Goal: Check status: Check status

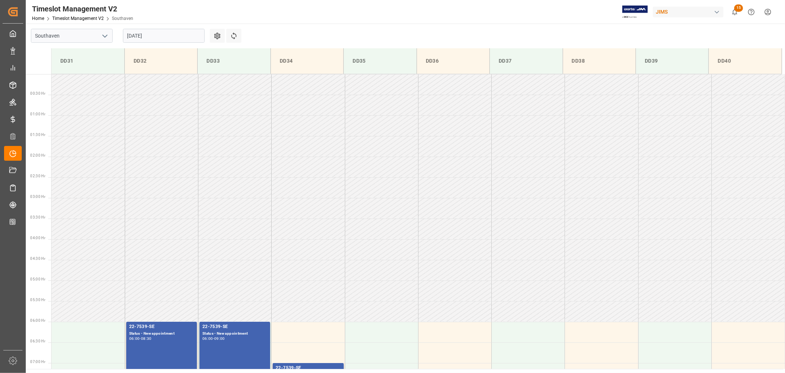
scroll to position [162, 0]
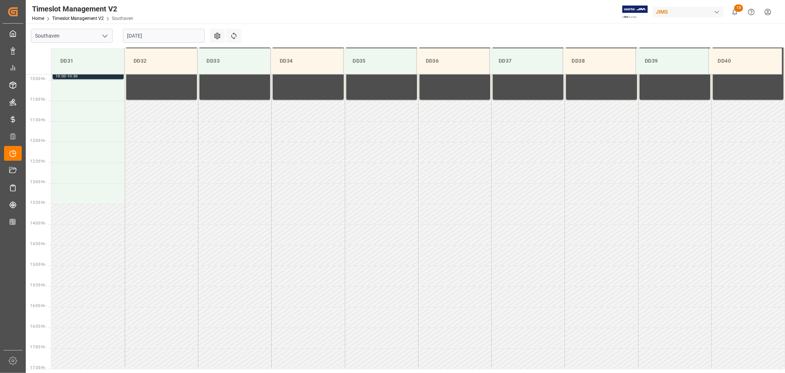
scroll to position [448, 0]
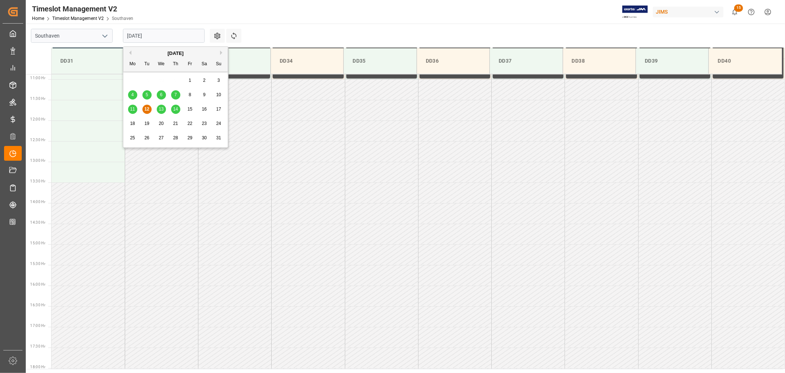
click at [156, 37] on input "08-12-2025" at bounding box center [164, 36] width 82 height 14
click at [160, 111] on span "13" at bounding box center [161, 108] width 5 height 5
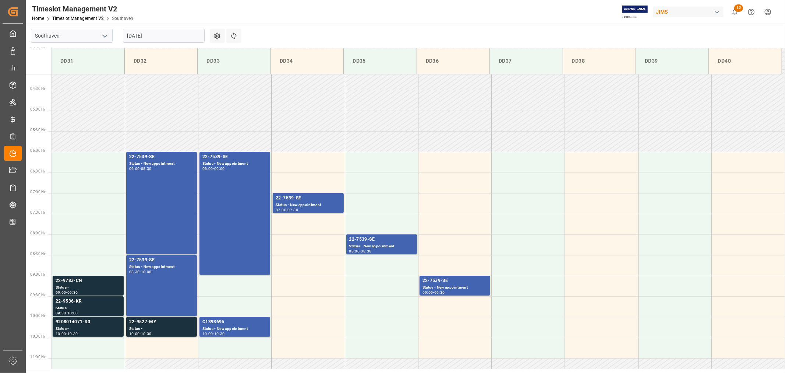
scroll to position [162, 0]
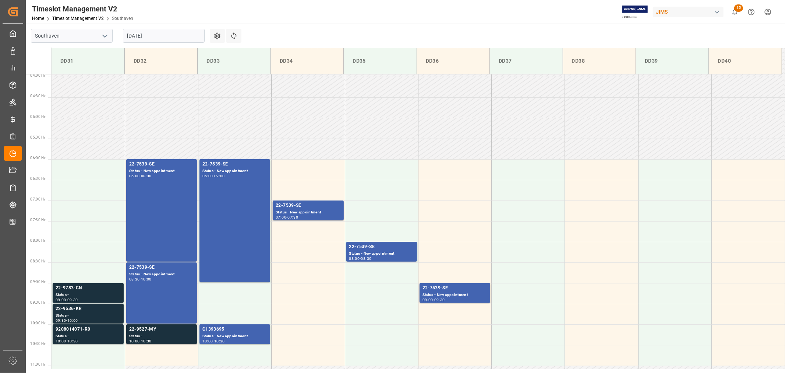
click at [167, 36] on input "[DATE]" at bounding box center [164, 36] width 82 height 14
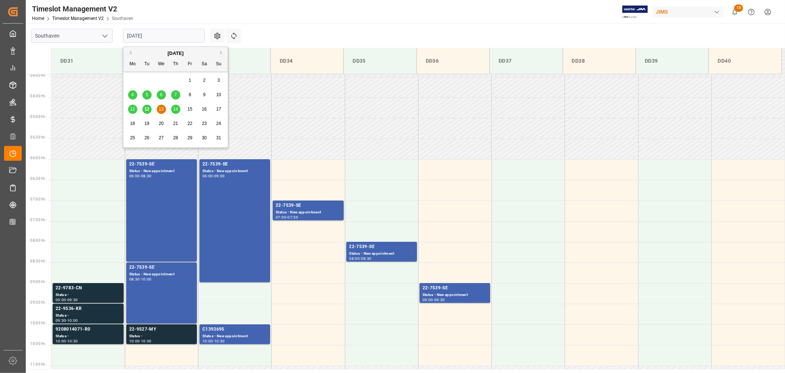
click at [175, 107] on span "14" at bounding box center [175, 108] width 5 height 5
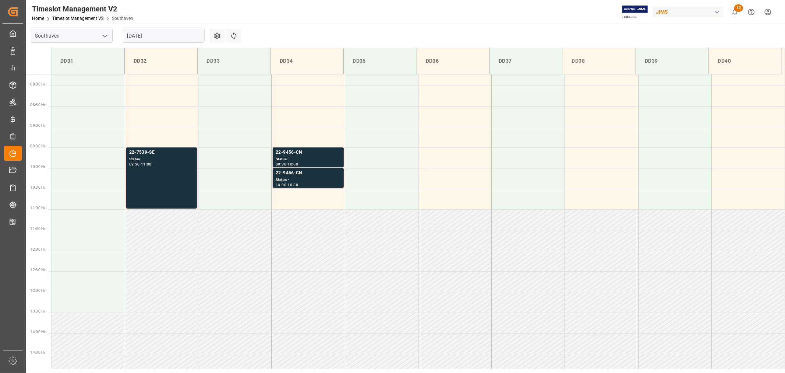
scroll to position [244, 0]
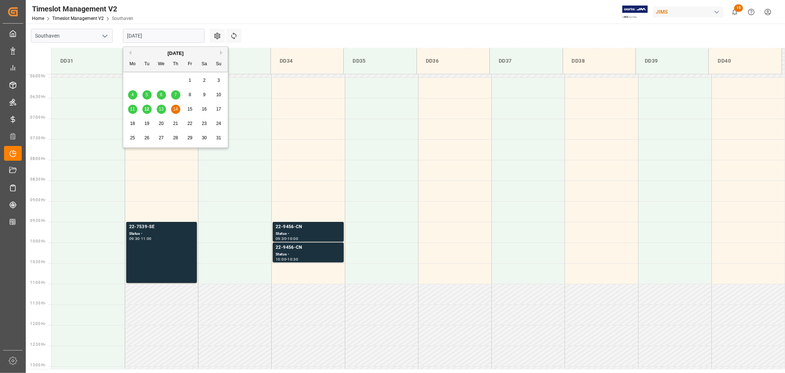
click at [152, 35] on input "08-14-2025" at bounding box center [164, 36] width 82 height 14
click at [163, 110] on span "13" at bounding box center [161, 108] width 5 height 5
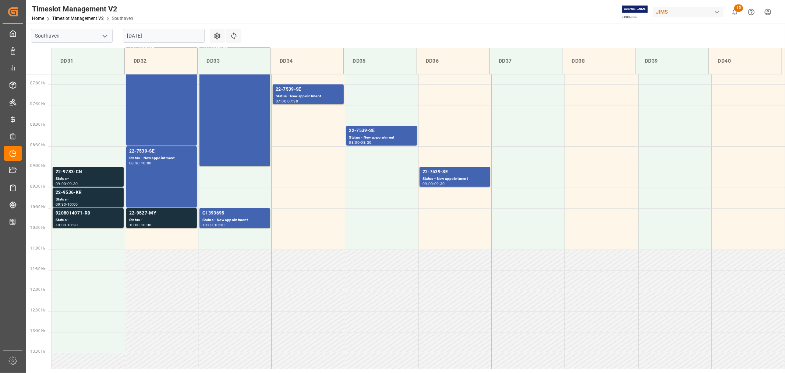
scroll to position [203, 0]
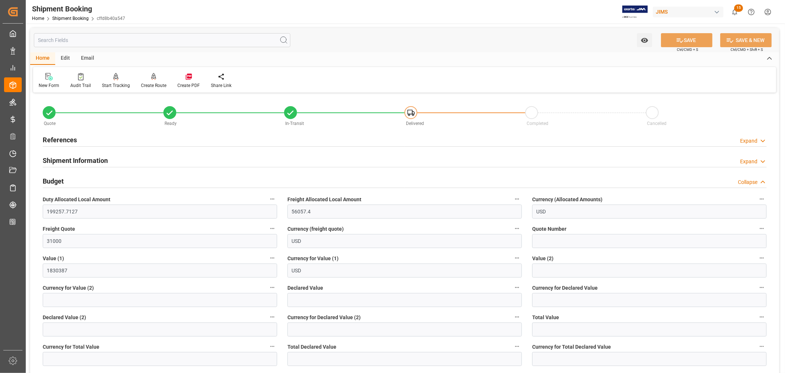
click at [63, 138] on h2 "References" at bounding box center [60, 140] width 34 height 10
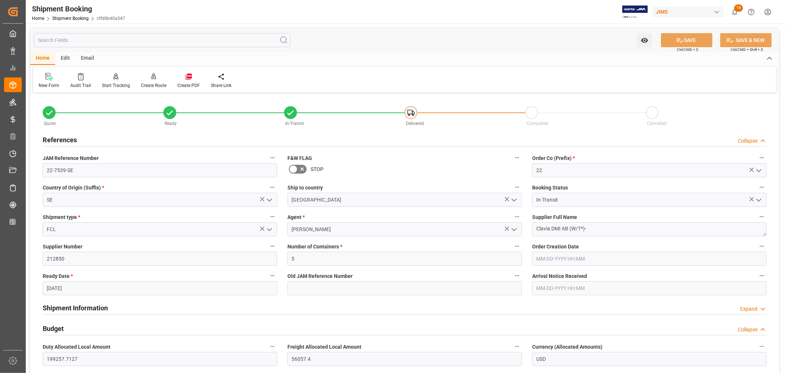
click at [65, 135] on h2 "References" at bounding box center [60, 140] width 34 height 10
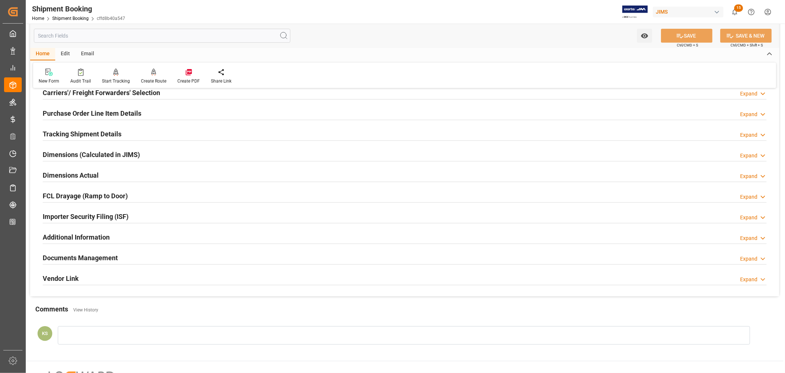
scroll to position [286, 0]
click at [210, 259] on div "Documents Management Expand" at bounding box center [405, 257] width 724 height 14
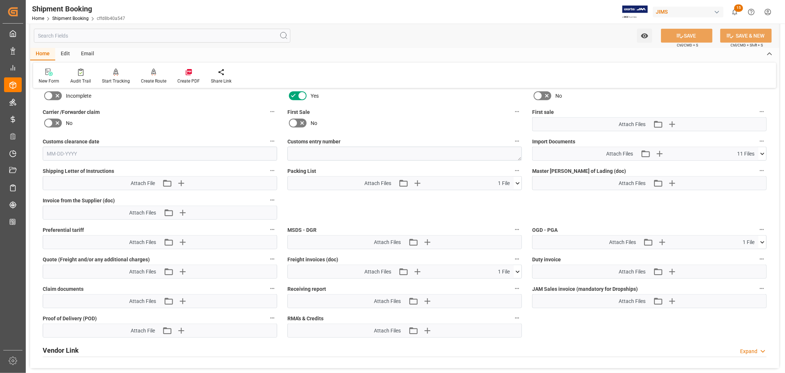
scroll to position [532, 0]
click at [763, 152] on icon at bounding box center [762, 153] width 4 height 2
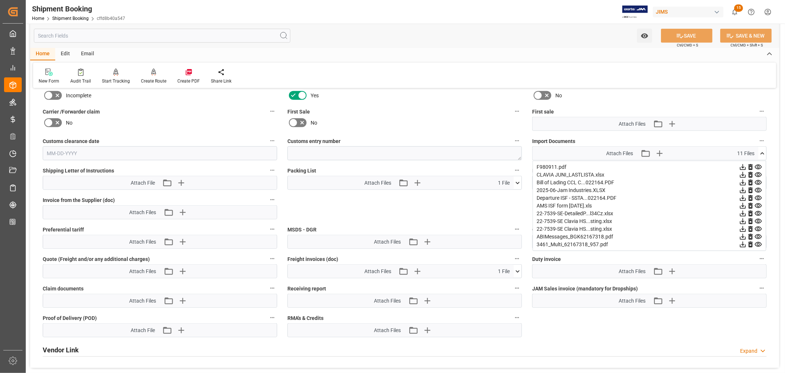
click at [746, 164] on icon at bounding box center [743, 167] width 6 height 6
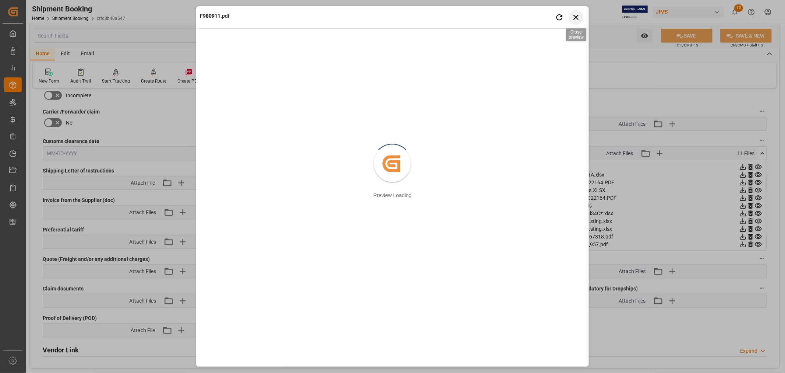
click at [575, 14] on icon "button" at bounding box center [575, 17] width 9 height 9
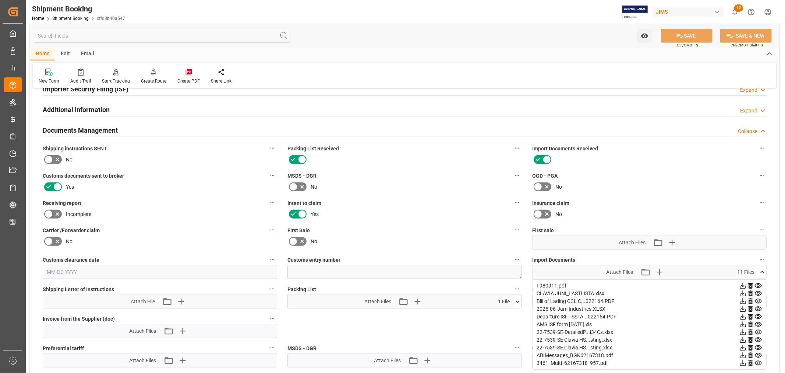
scroll to position [327, 0]
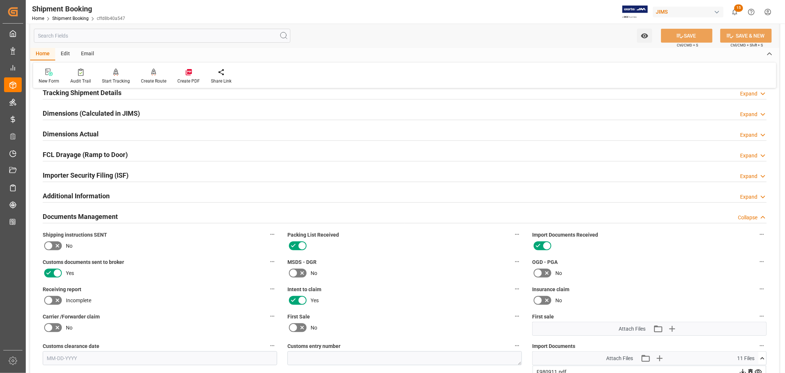
click at [108, 216] on h2 "Documents Management" at bounding box center [80, 216] width 75 height 10
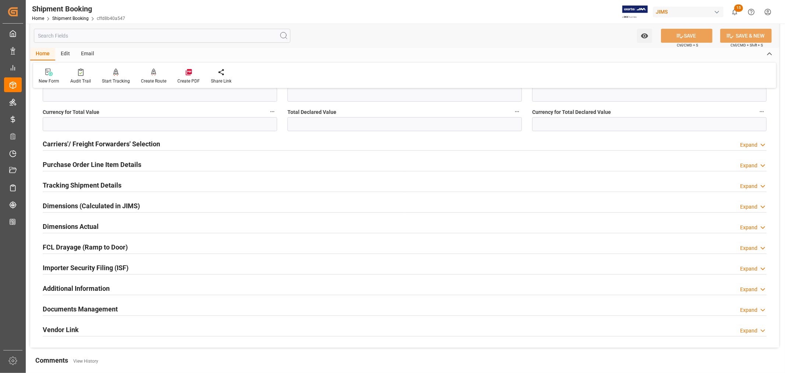
scroll to position [204, 0]
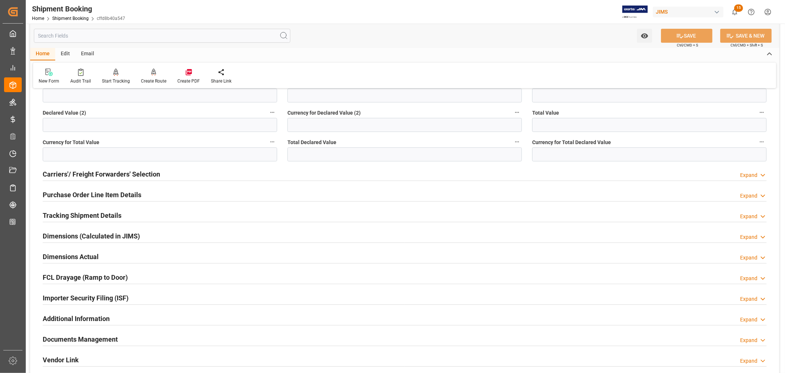
click at [70, 215] on h2 "Tracking Shipment Details" at bounding box center [82, 215] width 79 height 10
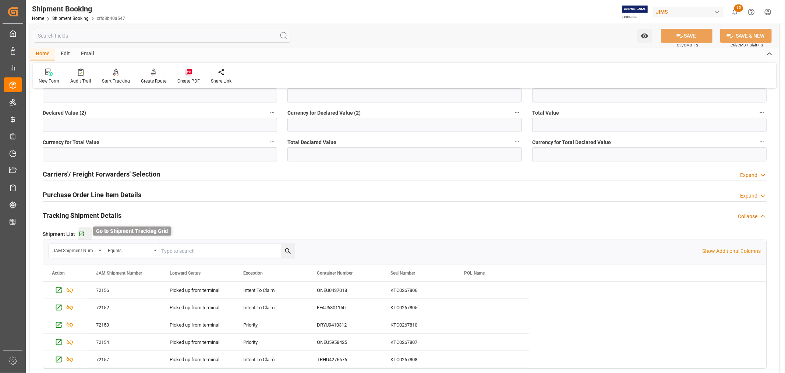
click at [81, 233] on icon "button" at bounding box center [81, 234] width 5 height 5
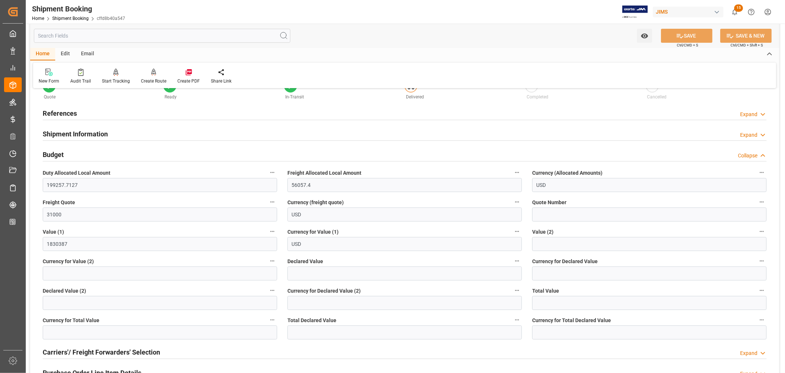
scroll to position [0, 0]
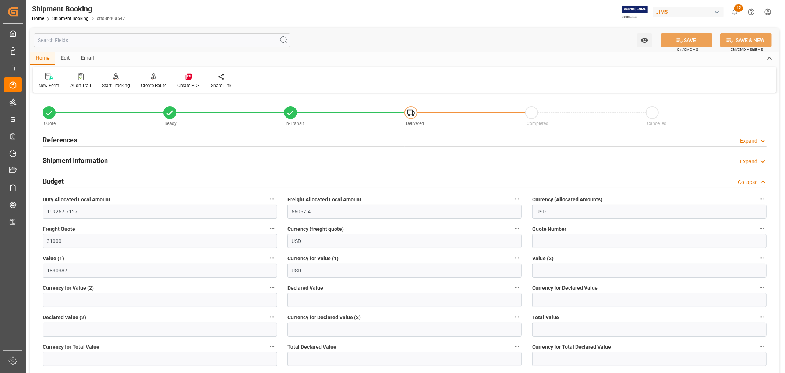
click at [60, 182] on h2 "Budget" at bounding box center [53, 181] width 21 height 10
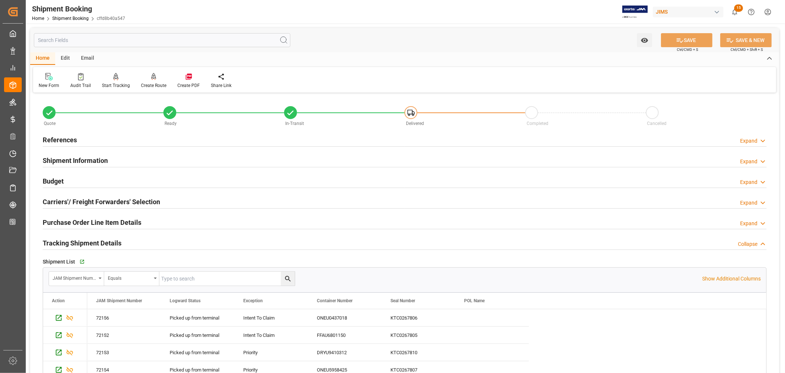
click at [67, 241] on h2 "Tracking Shipment Details" at bounding box center [82, 243] width 79 height 10
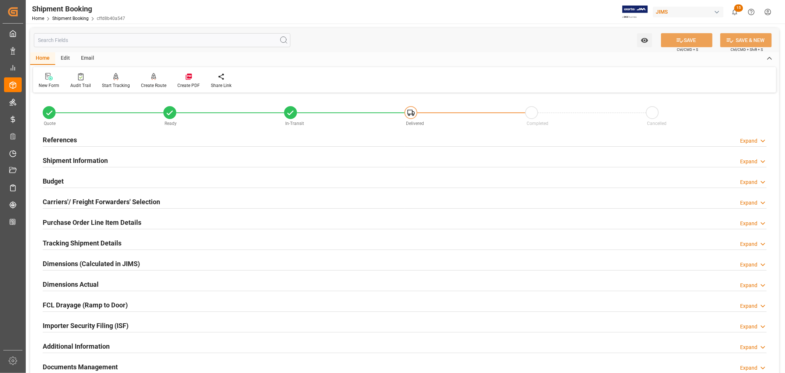
click at [110, 158] on div "Shipment Information Expand" at bounding box center [405, 160] width 724 height 14
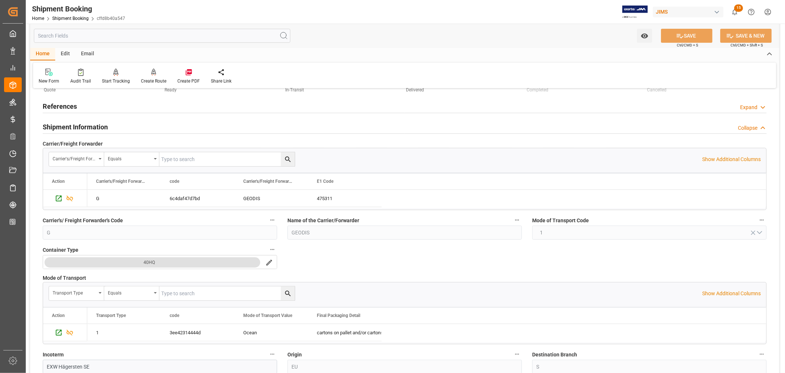
scroll to position [204, 0]
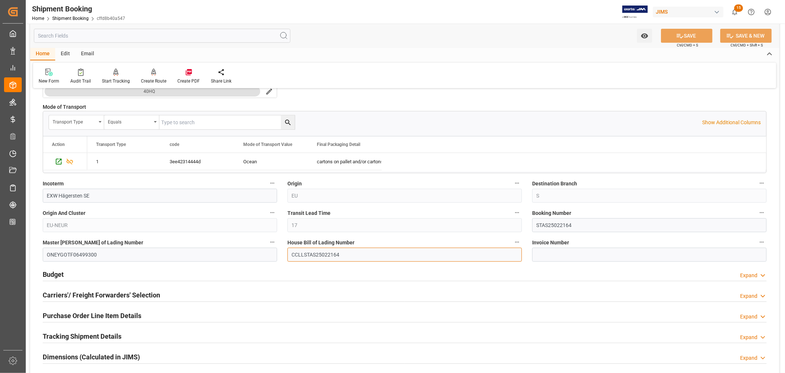
click at [301, 253] on input "CCLLSTAS25022164" at bounding box center [404, 254] width 234 height 14
click at [308, 254] on input "CCLLSTAS25022164" at bounding box center [404, 254] width 234 height 14
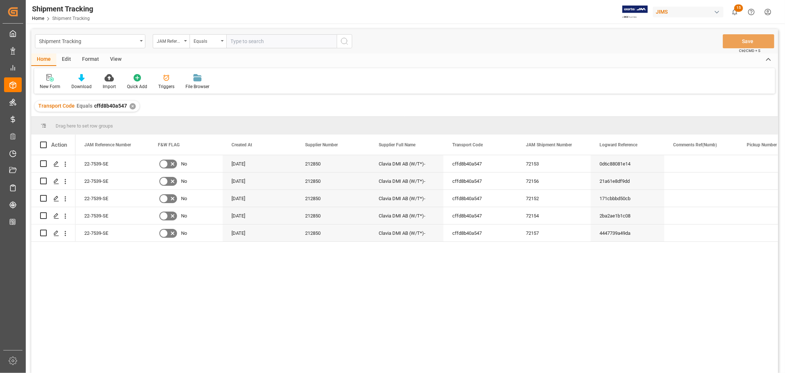
click at [112, 61] on div "View" at bounding box center [116, 59] width 22 height 13
click at [54, 81] on div "Default" at bounding box center [46, 82] width 25 height 16
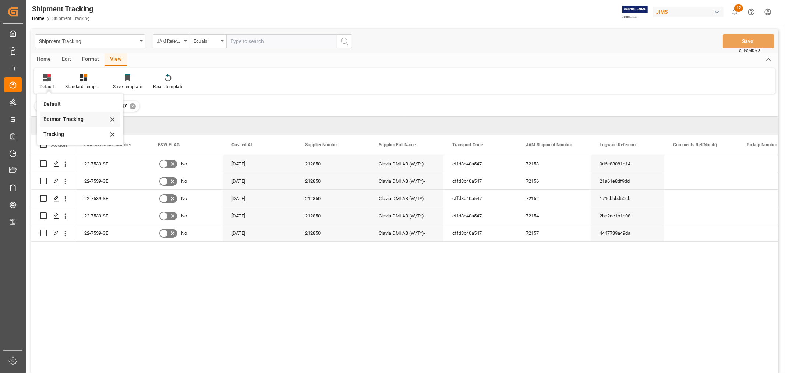
click at [63, 119] on div "Batman Tracking" at bounding box center [75, 119] width 64 height 8
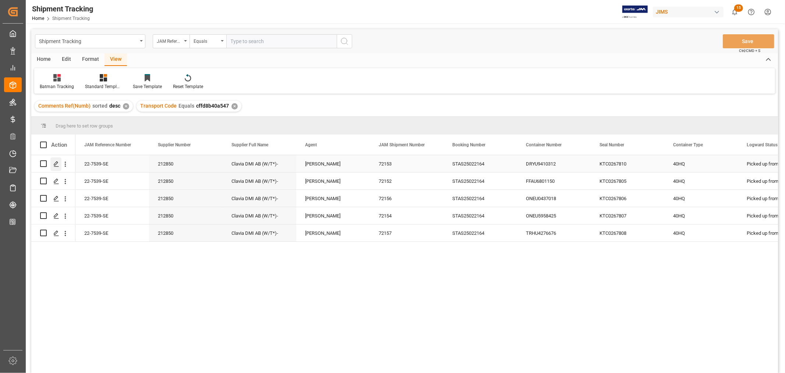
click at [54, 163] on polygon "Press SPACE to select this row." at bounding box center [56, 163] width 4 height 4
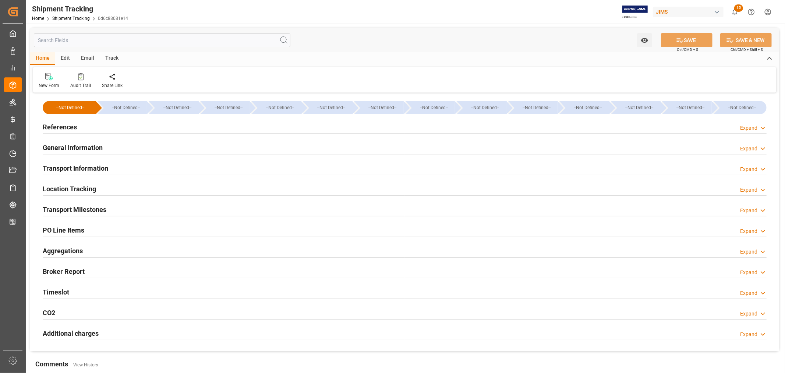
type input "06-13-2025 00:00"
type input "06-16-2025 00:00"
type input "06-16-2025"
type input "06-21-2025 00:00"
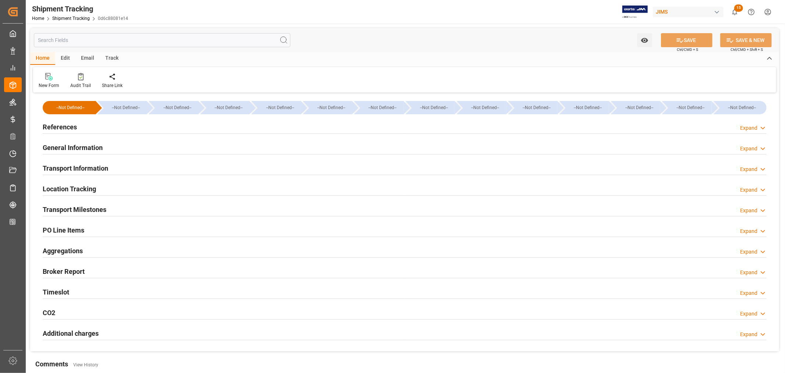
type input "07-18-2025 00:00"
type input "07-31-2025"
type input "08-01-2025 00:00"
type input "08-02-2025"
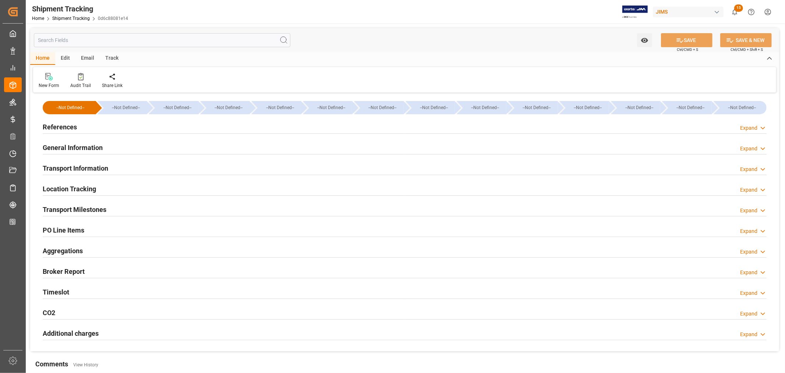
type input "08-02-2025"
click at [64, 291] on h2 "Timeslot" at bounding box center [56, 292] width 27 height 10
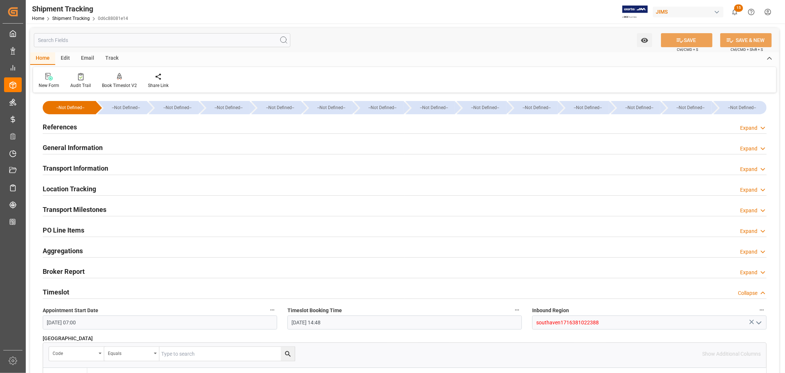
click at [64, 291] on h2 "Timeslot" at bounding box center [56, 292] width 27 height 10
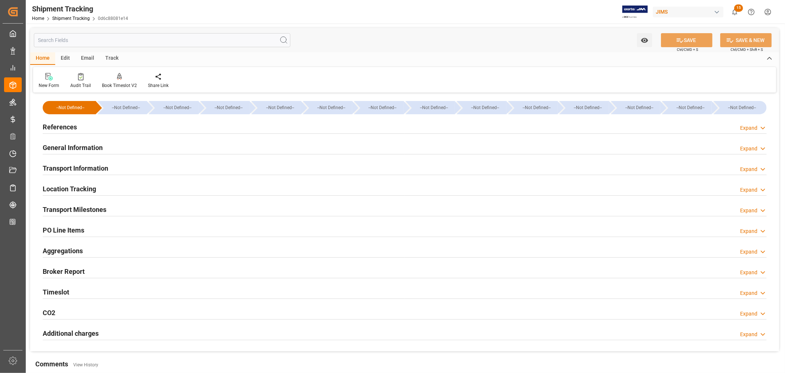
click at [77, 209] on h2 "Transport Milestones" at bounding box center [75, 209] width 64 height 10
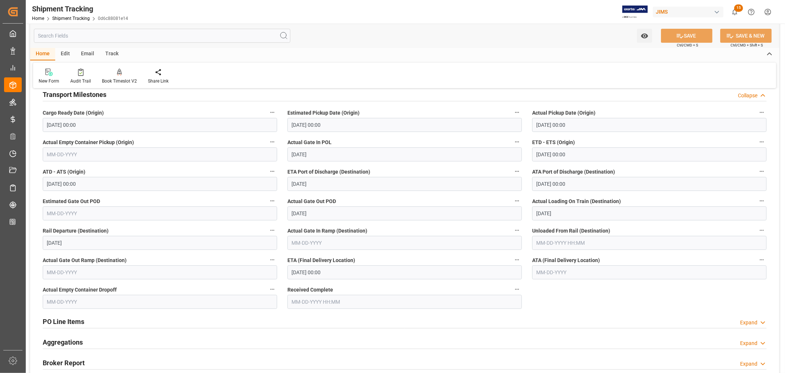
scroll to position [123, 0]
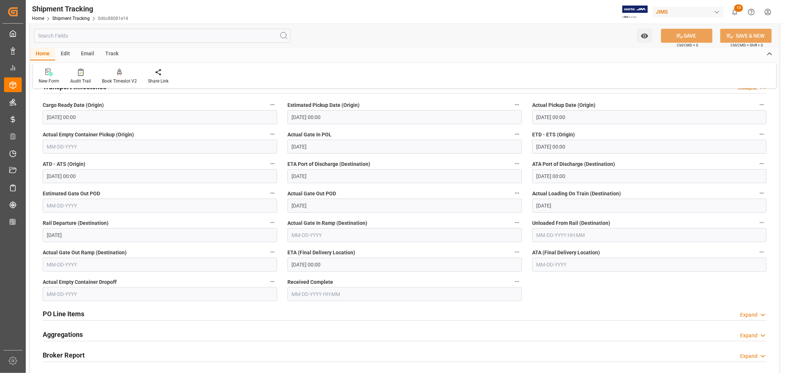
click at [344, 264] on input "08-12-2025 00:00" at bounding box center [404, 264] width 234 height 14
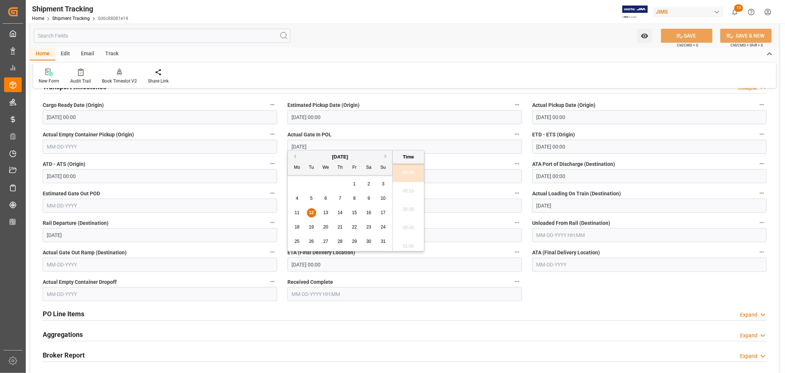
click at [328, 211] on span "13" at bounding box center [325, 212] width 5 height 5
type input "08-13-2025 00:00"
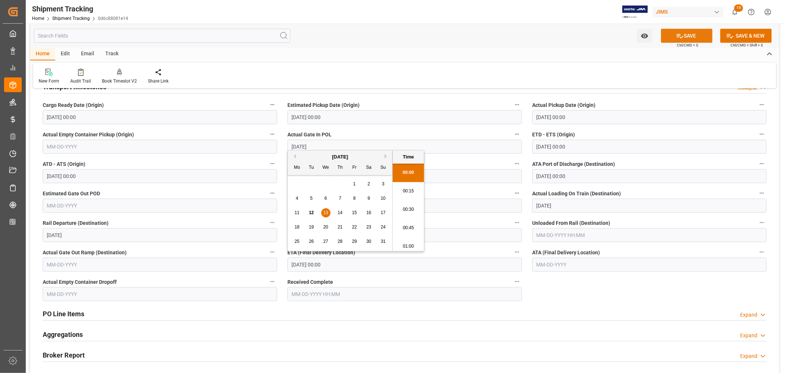
click at [682, 36] on button "SAVE" at bounding box center [687, 36] width 52 height 14
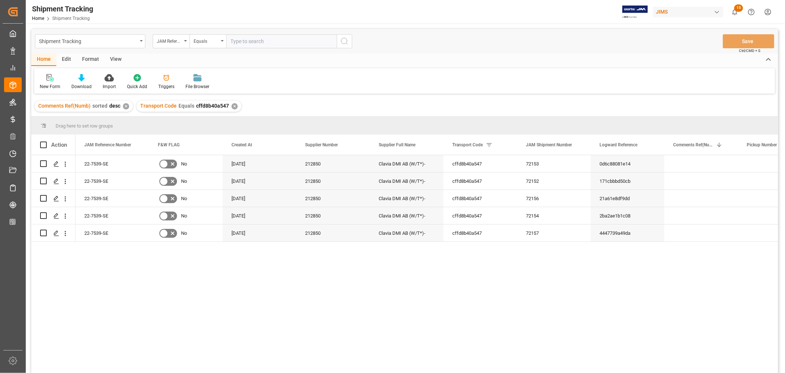
click at [118, 59] on div "View" at bounding box center [116, 59] width 22 height 13
click at [50, 82] on div "Default" at bounding box center [46, 82] width 25 height 16
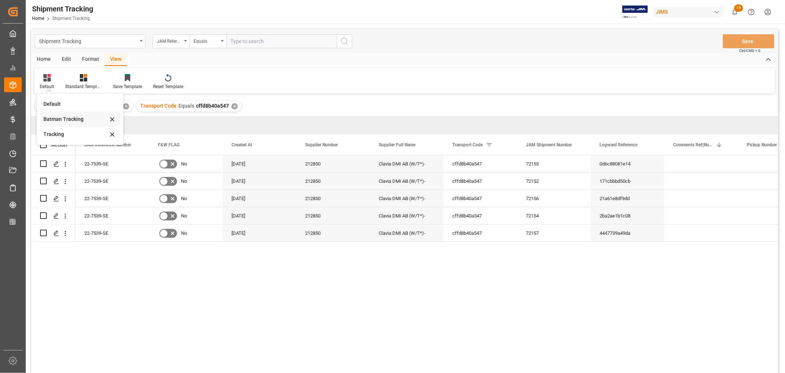
click at [64, 119] on div "Batman Tracking" at bounding box center [75, 119] width 64 height 8
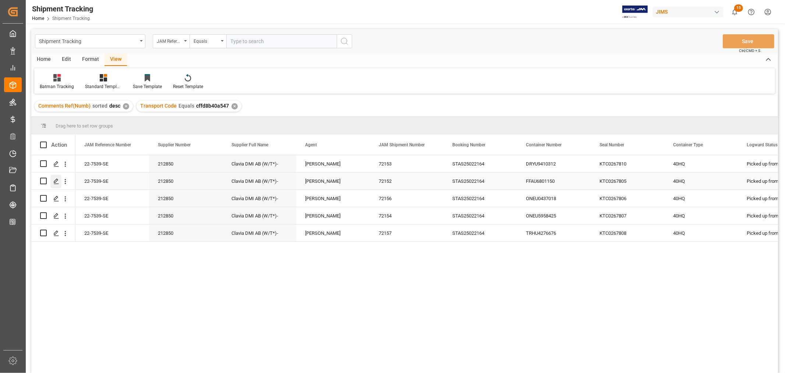
click at [57, 180] on polygon "Press SPACE to select this row." at bounding box center [56, 181] width 4 height 4
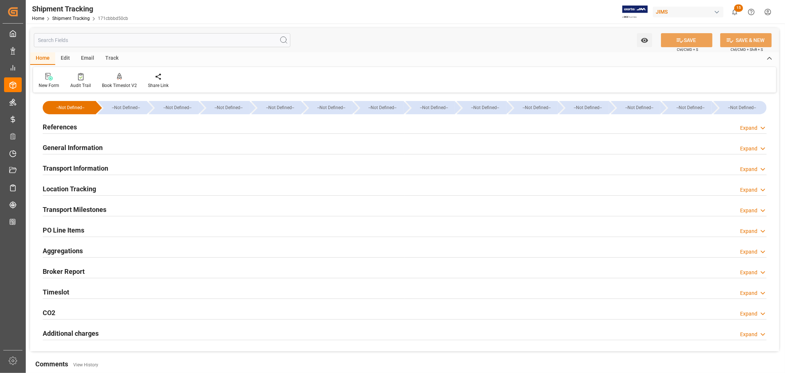
type input "06-13-2025 00:00"
type input "06-16-2025 00:00"
type input "06-16-2025"
type input "06-21-2025 00:00"
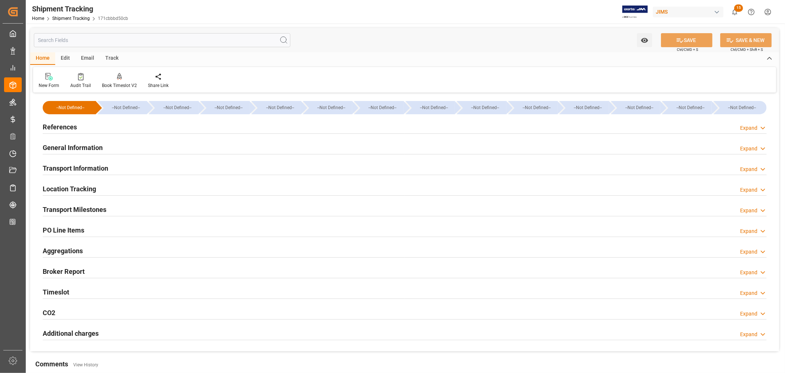
type input "07-18-2025 00:00"
type input "07-31-2025"
type input "08-01-2025 00:00"
type input "08-02-2025"
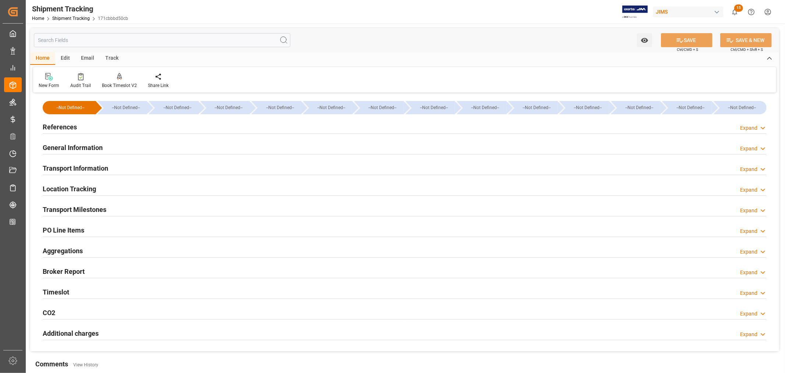
type input "08-02-2025"
click at [61, 292] on h2 "Timeslot" at bounding box center [56, 292] width 27 height 10
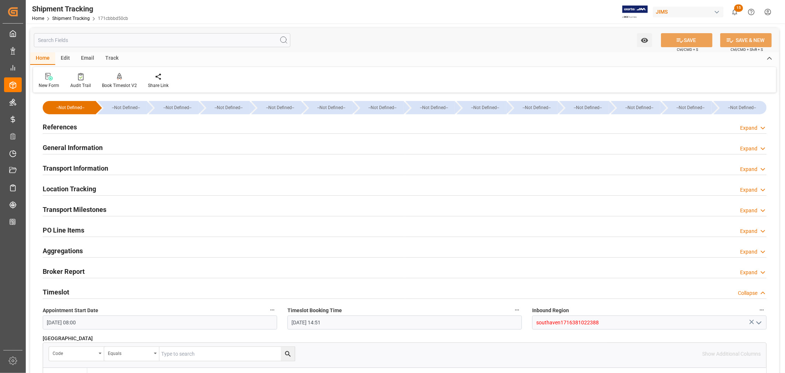
click at [61, 292] on h2 "Timeslot" at bounding box center [56, 292] width 27 height 10
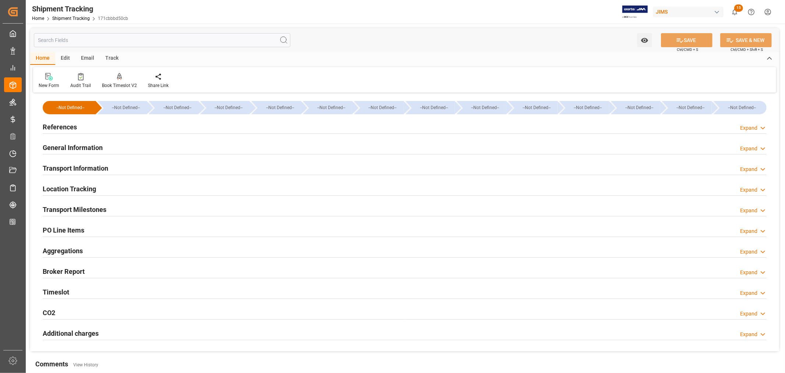
click at [87, 208] on h2 "Transport Milestones" at bounding box center [75, 209] width 64 height 10
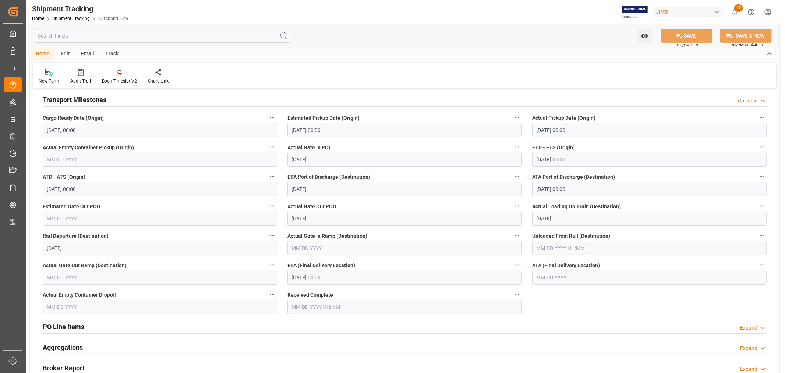
scroll to position [123, 0]
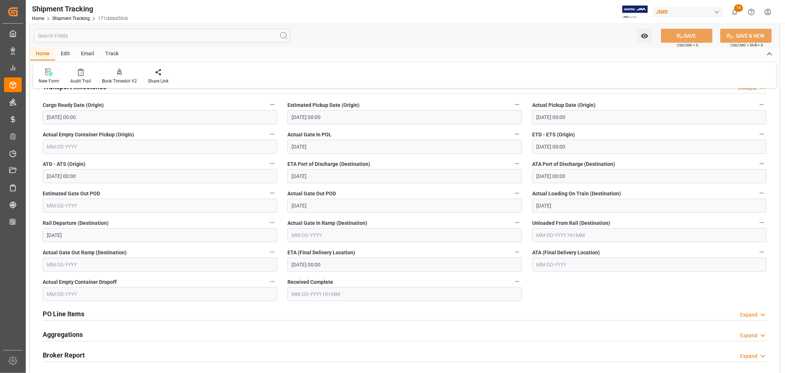
click at [347, 266] on input "08-12-2025 00:00" at bounding box center [404, 264] width 234 height 14
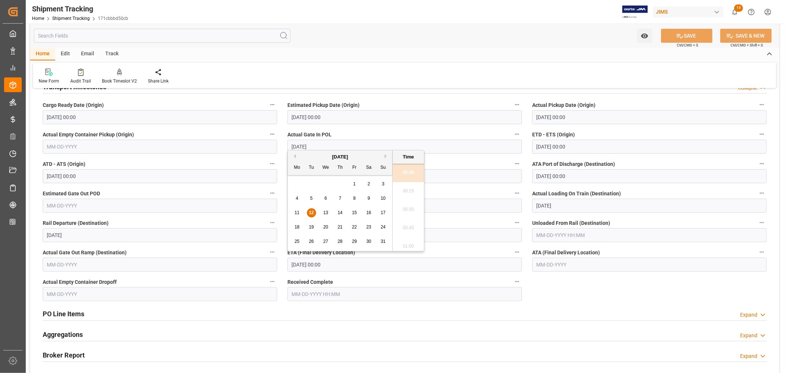
click at [327, 213] on span "13" at bounding box center [325, 212] width 5 height 5
type input "08-13-2025 00:00"
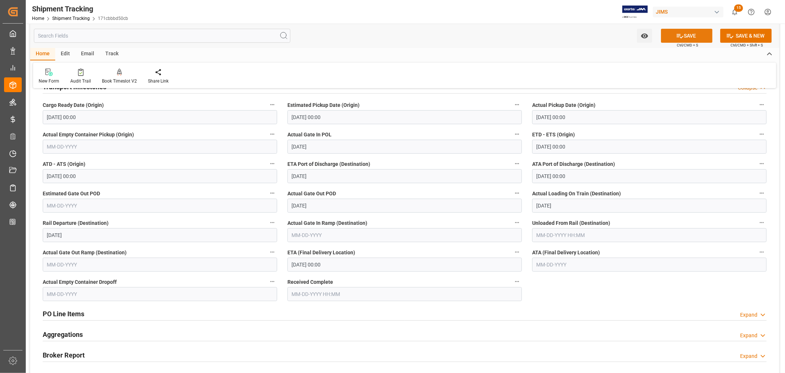
click at [682, 37] on icon at bounding box center [680, 36] width 8 height 8
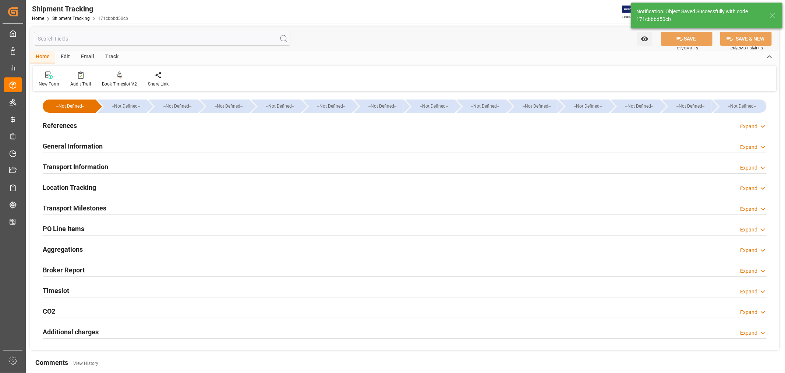
scroll to position [0, 0]
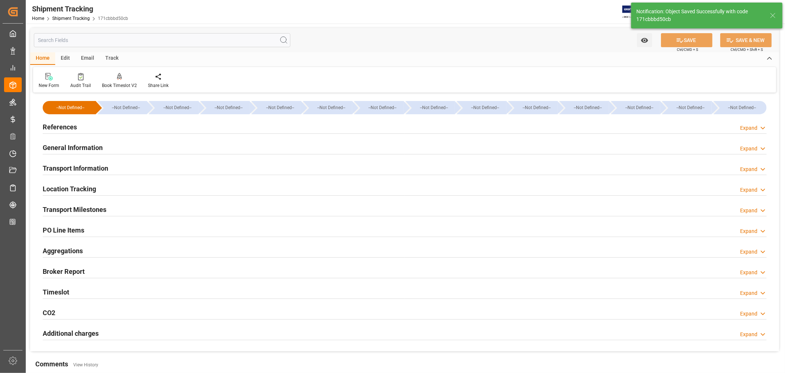
click at [62, 123] on h2 "References" at bounding box center [60, 127] width 34 height 10
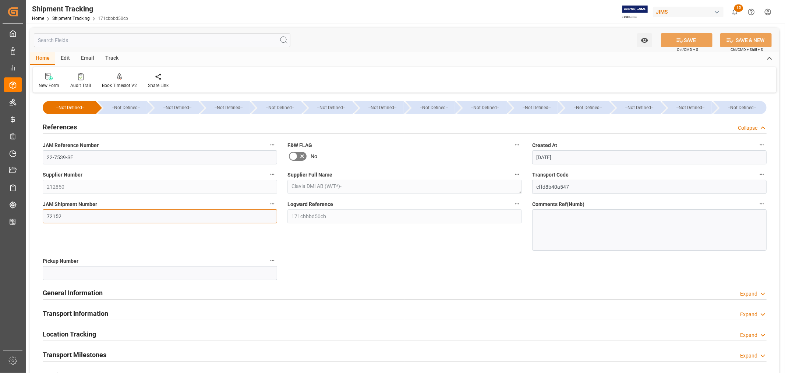
drag, startPoint x: 61, startPoint y: 215, endPoint x: 46, endPoint y: 215, distance: 14.7
click at [46, 215] on input "72152" at bounding box center [160, 216] width 234 height 14
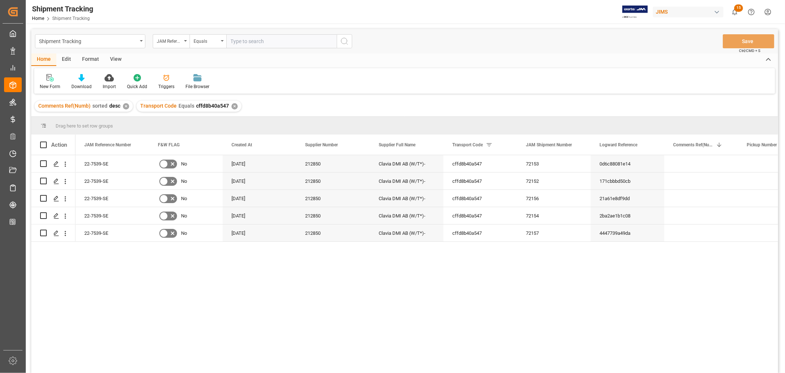
click at [114, 58] on div "View" at bounding box center [116, 59] width 22 height 13
click at [48, 81] on div "Default" at bounding box center [46, 82] width 25 height 16
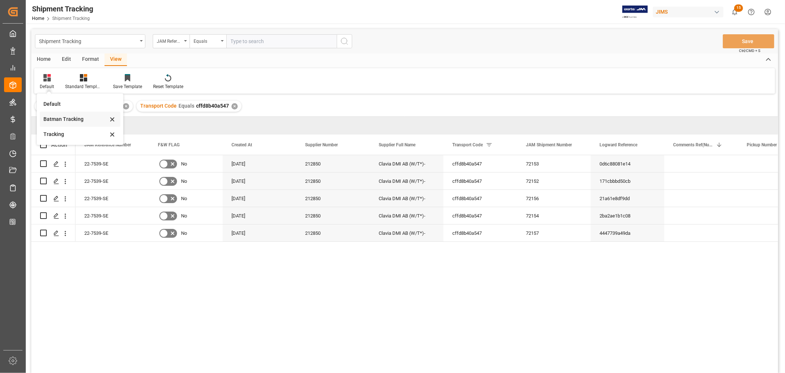
click at [63, 116] on div "Batman Tracking" at bounding box center [75, 119] width 64 height 8
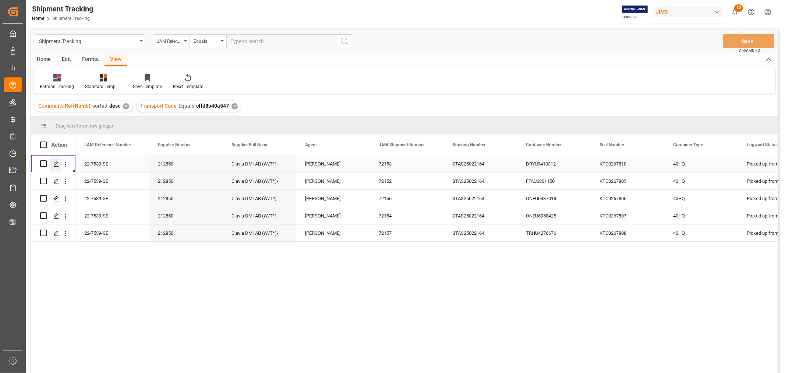
click at [55, 163] on icon "Press SPACE to select this row." at bounding box center [56, 164] width 6 height 6
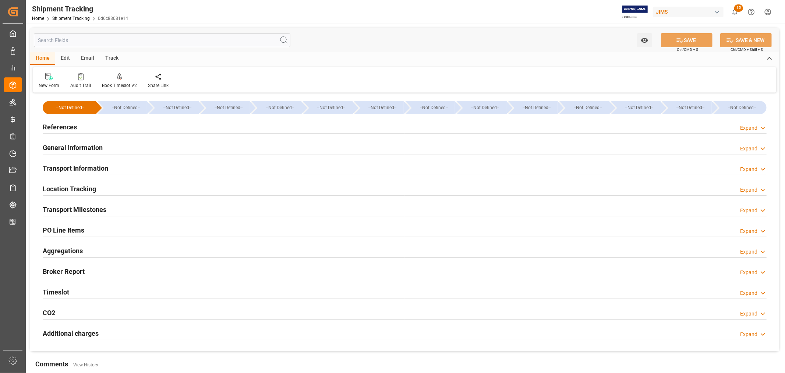
type input "06-18-2025"
click at [67, 289] on h2 "Timeslot" at bounding box center [56, 292] width 27 height 10
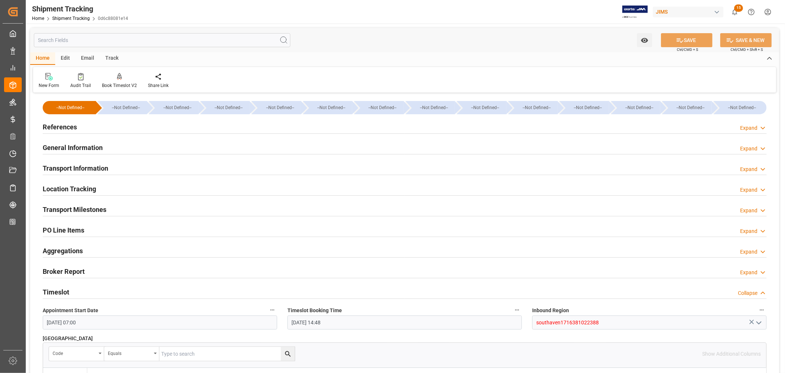
click at [67, 289] on h2 "Timeslot" at bounding box center [56, 292] width 27 height 10
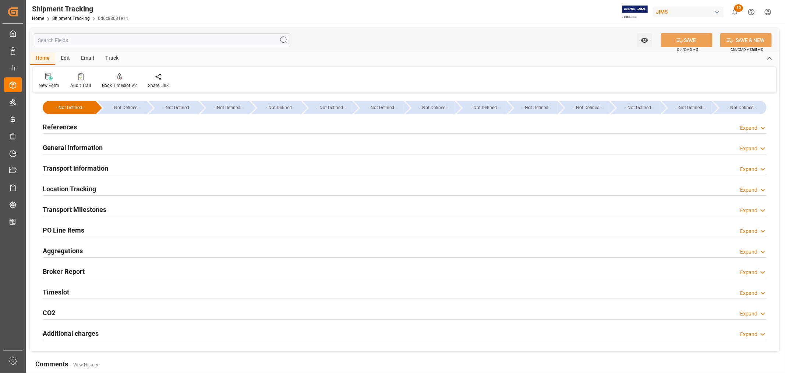
click at [60, 126] on h2 "References" at bounding box center [60, 127] width 34 height 10
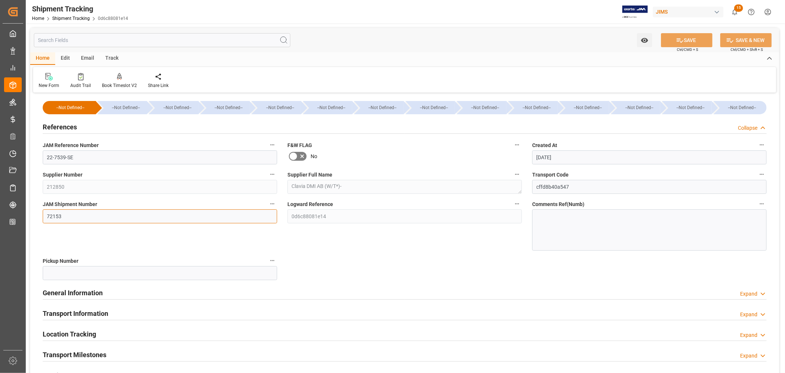
drag, startPoint x: 61, startPoint y: 216, endPoint x: 43, endPoint y: 214, distance: 17.8
click at [43, 214] on input "72153" at bounding box center [160, 216] width 234 height 14
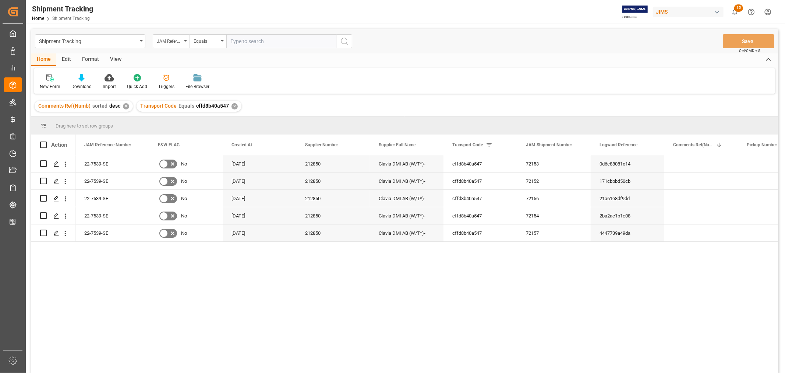
click at [120, 58] on div "View" at bounding box center [116, 59] width 22 height 13
click at [52, 87] on div "Default" at bounding box center [47, 86] width 14 height 7
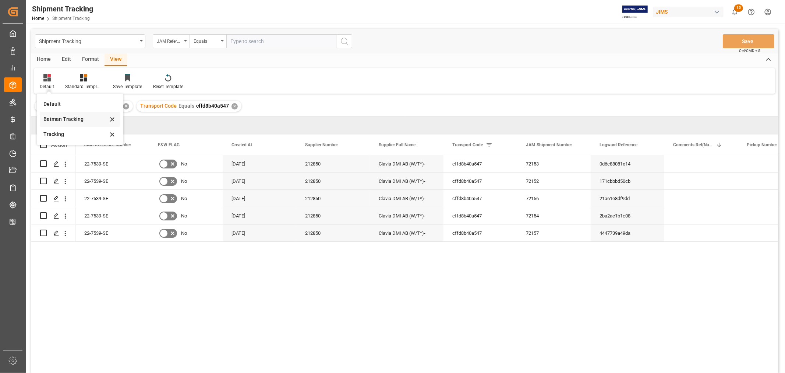
click at [54, 116] on div "Batman Tracking" at bounding box center [75, 119] width 64 height 8
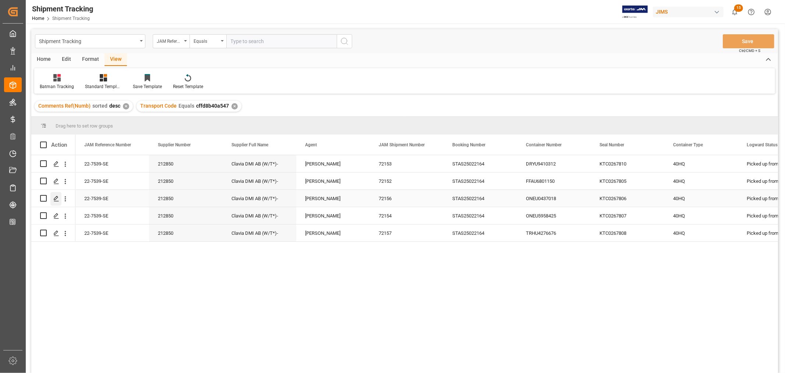
click at [56, 196] on icon "Press SPACE to select this row." at bounding box center [56, 198] width 6 height 6
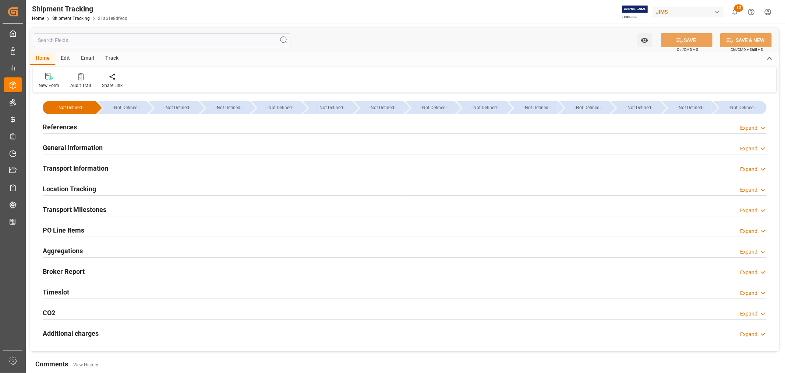
type input "06-18-2025"
click at [66, 290] on h2 "Timeslot" at bounding box center [56, 292] width 27 height 10
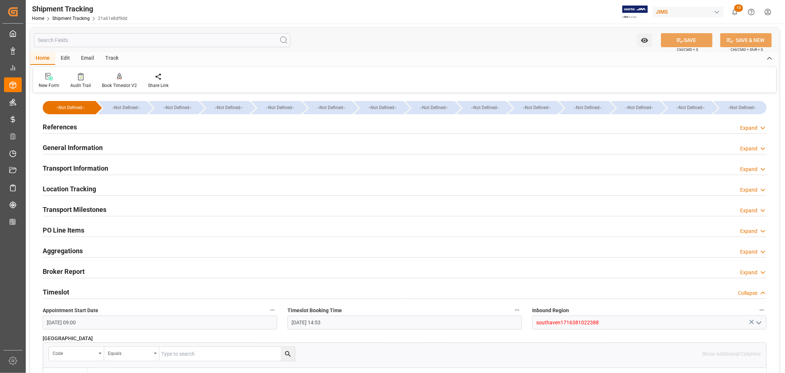
click at [66, 290] on h2 "Timeslot" at bounding box center [56, 292] width 27 height 10
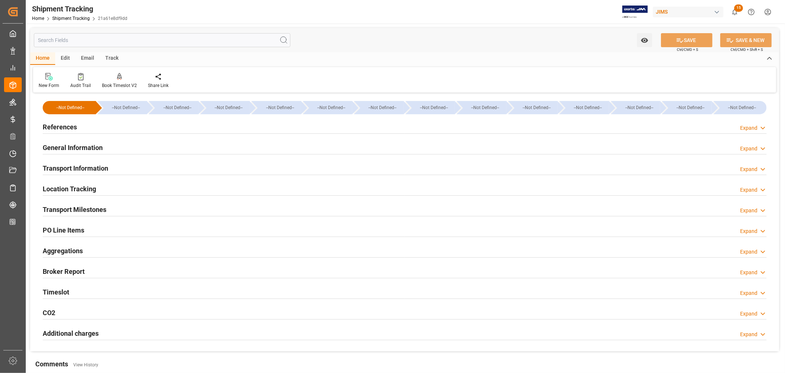
click at [69, 125] on h2 "References" at bounding box center [60, 127] width 34 height 10
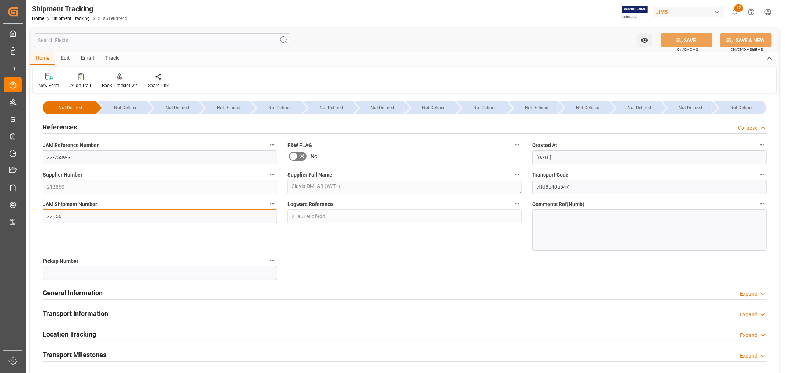
drag, startPoint x: 61, startPoint y: 215, endPoint x: 43, endPoint y: 213, distance: 18.1
click at [43, 213] on input "72156" at bounding box center [160, 216] width 234 height 14
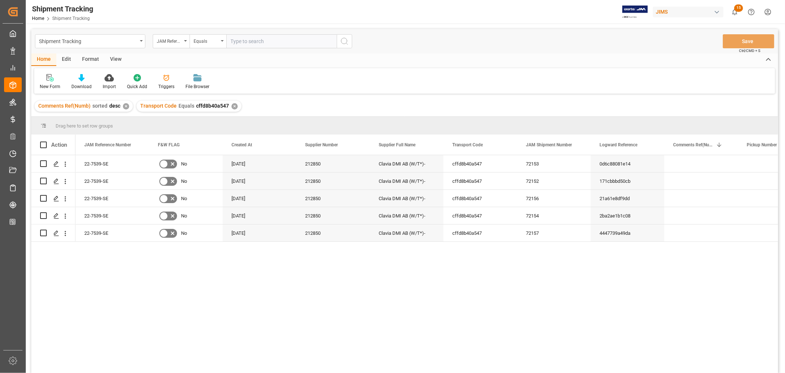
drag, startPoint x: 121, startPoint y: 60, endPoint x: 100, endPoint y: 72, distance: 23.9
click at [120, 60] on div "View" at bounding box center [116, 59] width 22 height 13
click at [47, 86] on div "Default" at bounding box center [47, 86] width 14 height 7
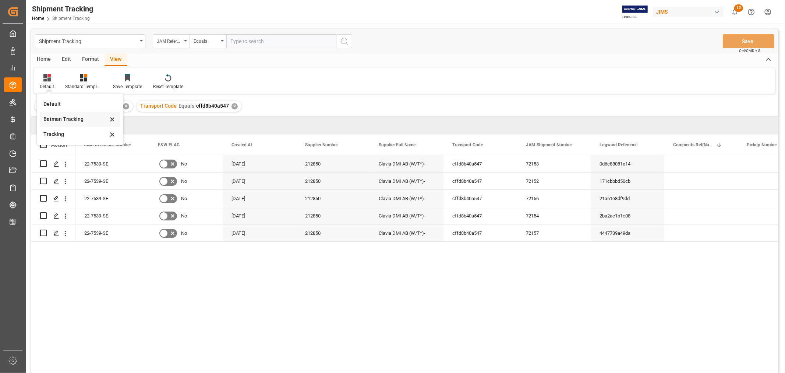
click at [57, 119] on div "Batman Tracking" at bounding box center [75, 119] width 64 height 8
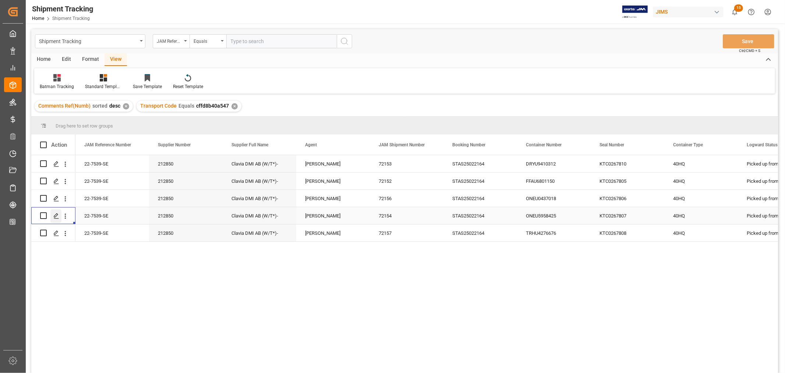
click at [58, 216] on icon "Press SPACE to select this row." at bounding box center [56, 216] width 6 height 6
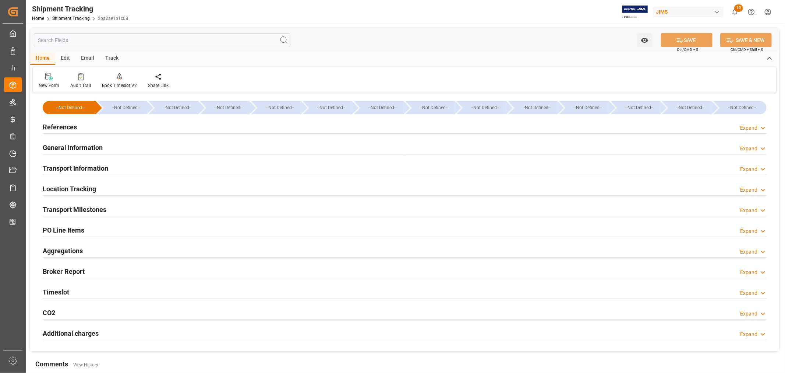
type input "06-18-2025"
click at [61, 293] on h2 "Timeslot" at bounding box center [56, 292] width 27 height 10
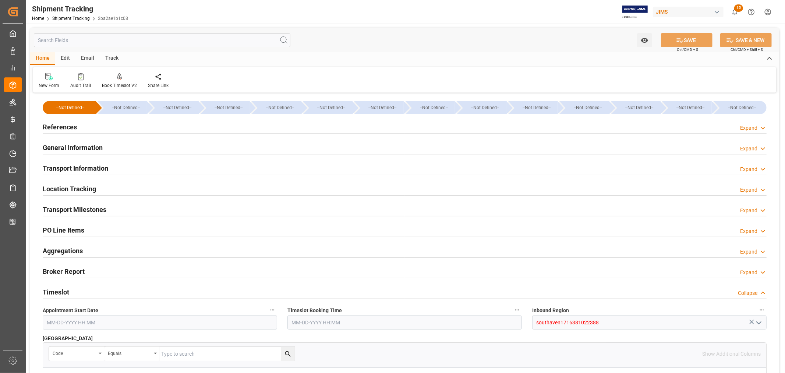
click at [61, 293] on h2 "Timeslot" at bounding box center [56, 292] width 27 height 10
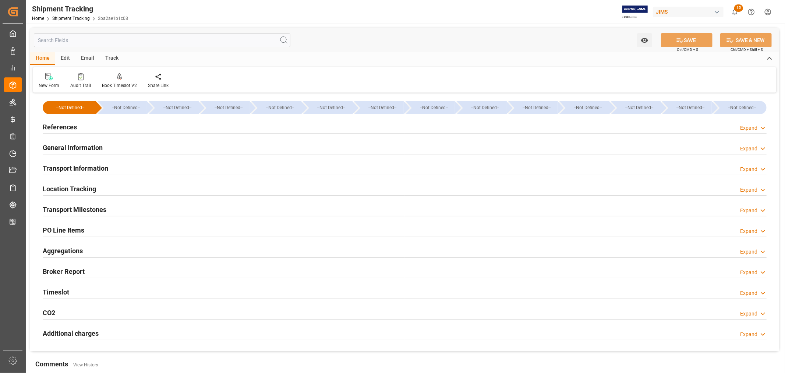
click at [69, 125] on h2 "References" at bounding box center [60, 127] width 34 height 10
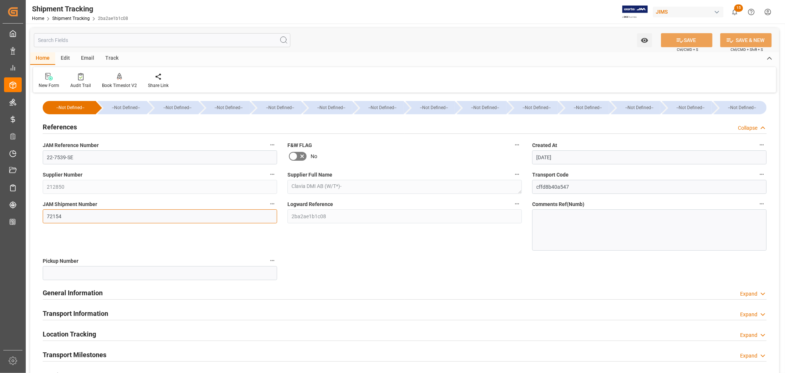
drag, startPoint x: 61, startPoint y: 216, endPoint x: 42, endPoint y: 215, distance: 19.5
click at [42, 215] on div "JAM Shipment Number 72154" at bounding box center [160, 224] width 245 height 57
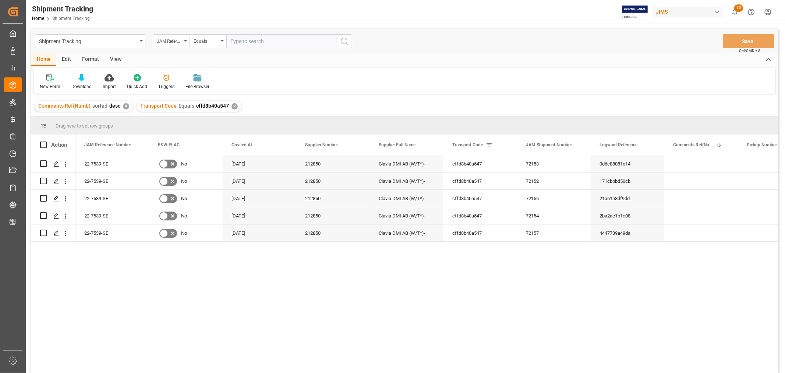
click at [113, 56] on div "View" at bounding box center [116, 59] width 22 height 13
click at [50, 87] on div "Default" at bounding box center [47, 86] width 14 height 7
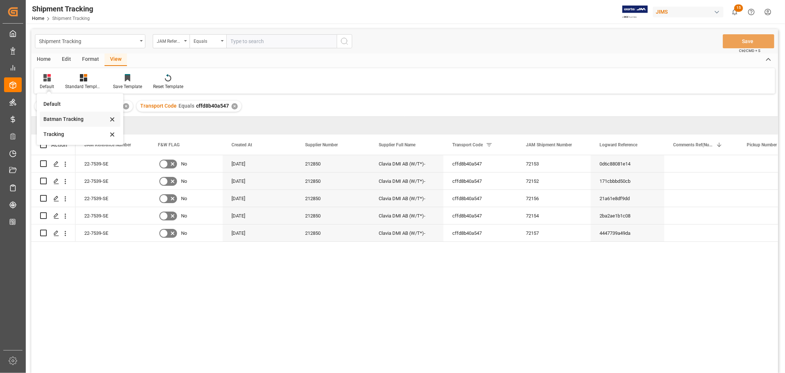
click at [61, 118] on div "Batman Tracking" at bounding box center [75, 119] width 64 height 8
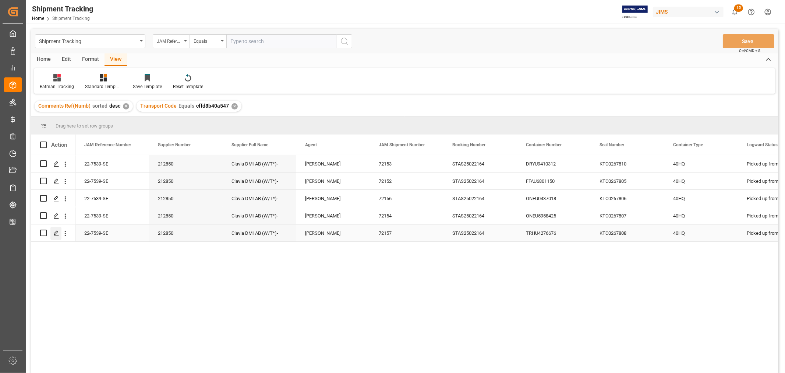
click at [57, 230] on icon "Press SPACE to select this row." at bounding box center [56, 233] width 6 height 6
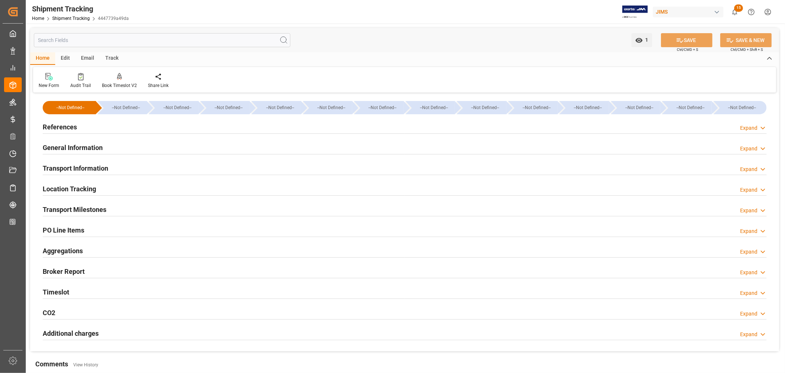
type input "06-18-2025"
click at [63, 291] on h2 "Timeslot" at bounding box center [56, 292] width 27 height 10
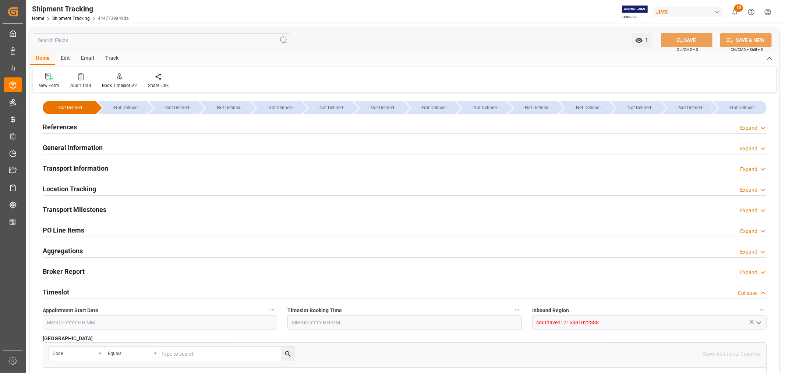
click at [63, 291] on h2 "Timeslot" at bounding box center [56, 292] width 27 height 10
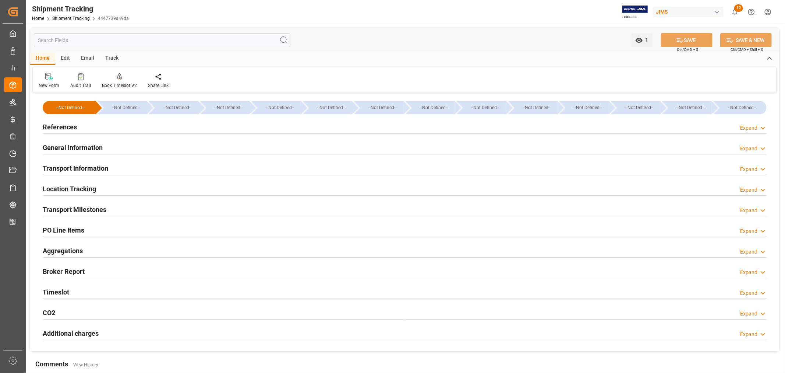
click at [67, 126] on h2 "References" at bounding box center [60, 127] width 34 height 10
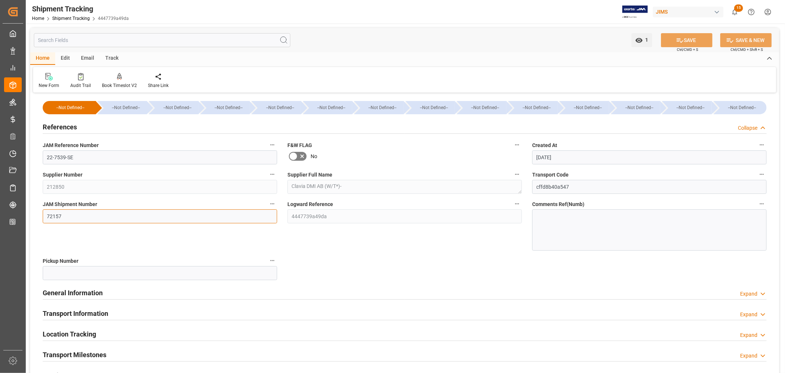
drag, startPoint x: 61, startPoint y: 214, endPoint x: 46, endPoint y: 214, distance: 15.1
click at [46, 214] on input "72157" at bounding box center [160, 216] width 234 height 14
